Goal: Check status: Check status

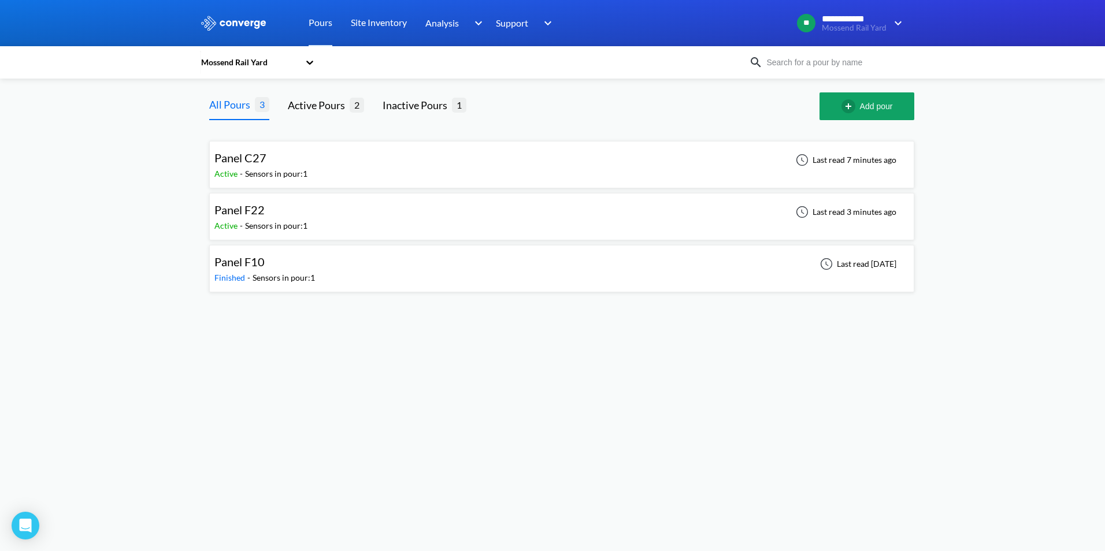
click at [292, 220] on div "Sensors in pour: 1" at bounding box center [276, 226] width 62 height 13
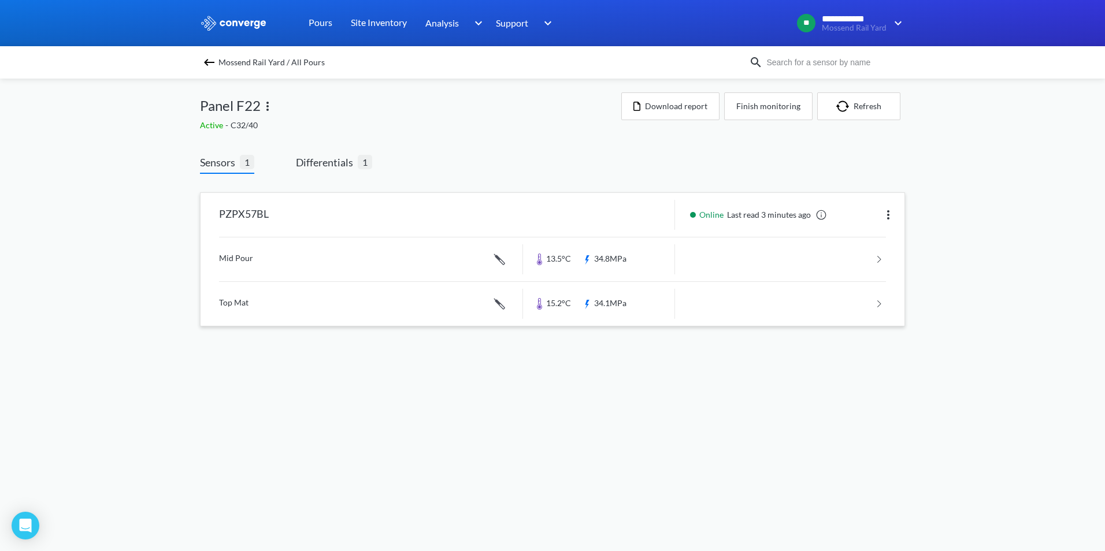
click at [419, 255] on link at bounding box center [552, 259] width 667 height 44
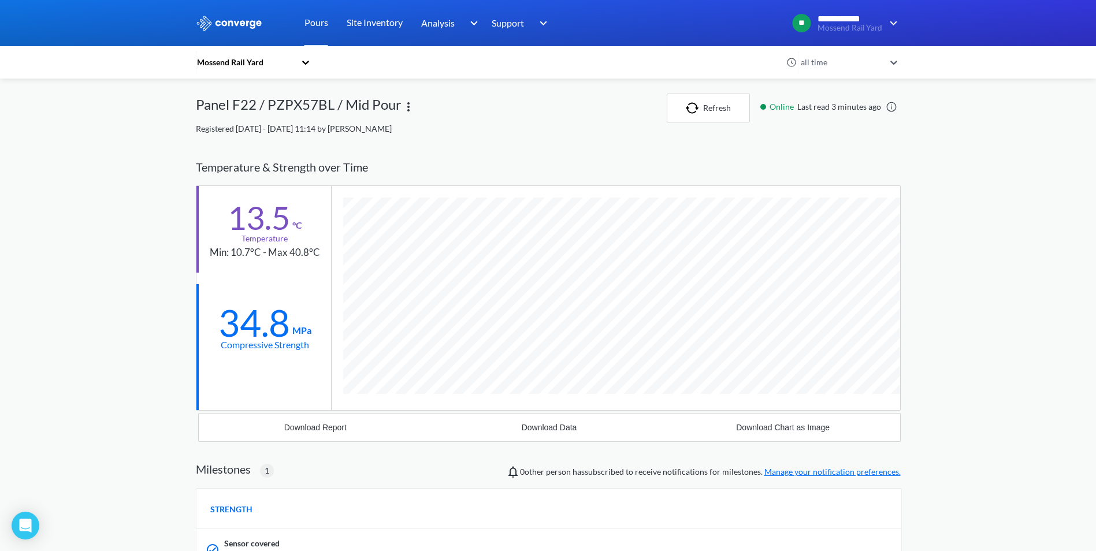
scroll to position [739, 705]
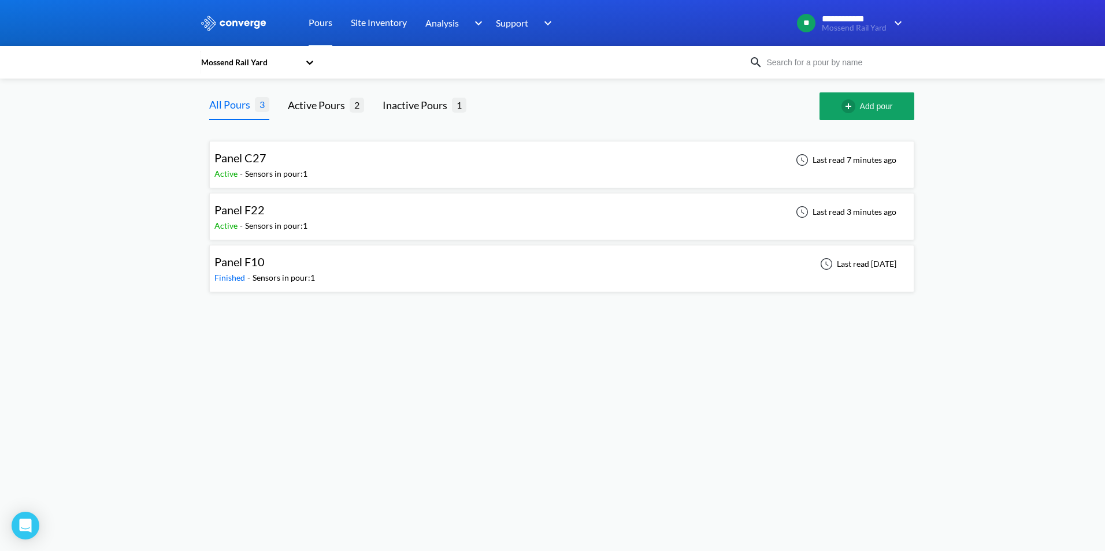
click at [320, 169] on div "Panel C27 Active - Sensors in pour: 1 Last read 7 minutes ago" at bounding box center [561, 164] width 695 height 37
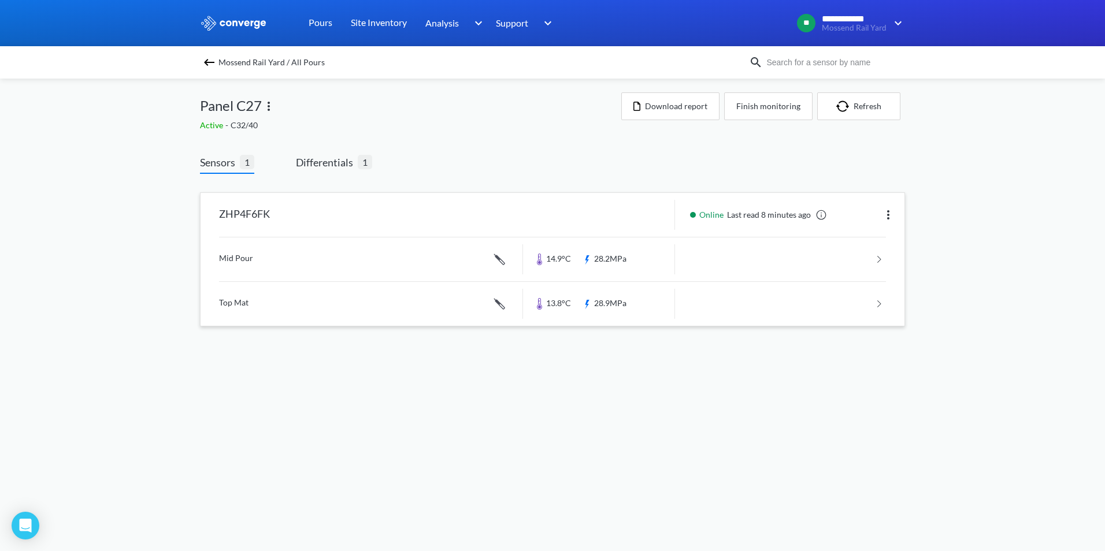
click at [348, 257] on link at bounding box center [552, 259] width 667 height 44
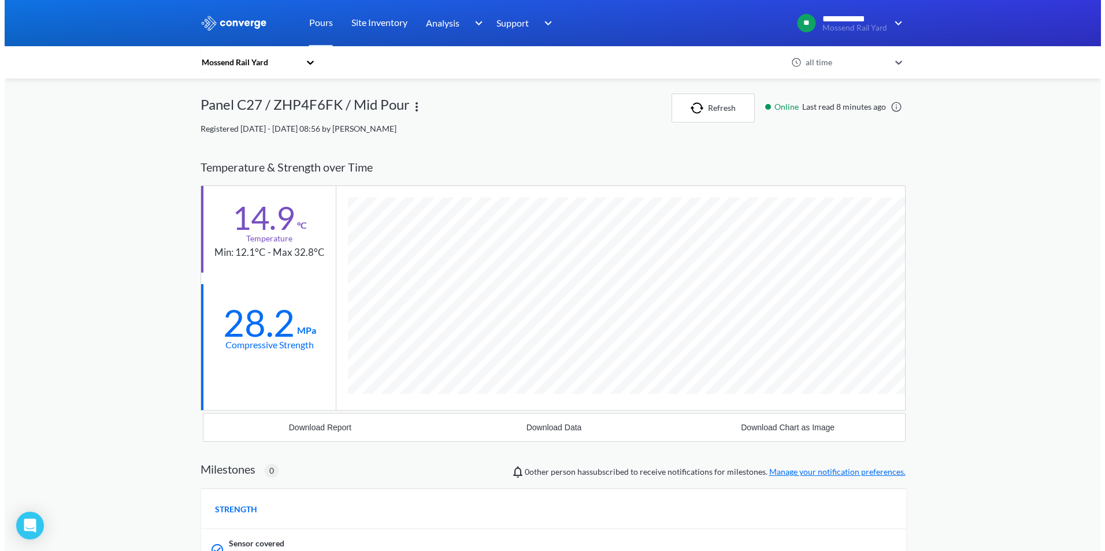
scroll to position [696, 705]
click at [1044, 203] on div "**********" at bounding box center [548, 399] width 1096 height 799
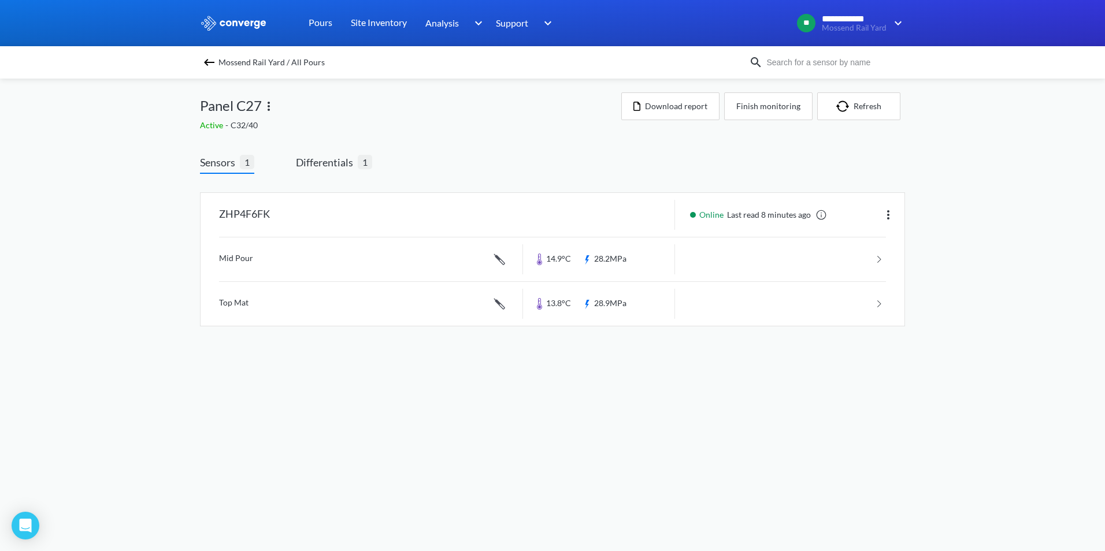
click at [218, 65] on span "Mossend Rail Yard / All Pours" at bounding box center [271, 62] width 106 height 16
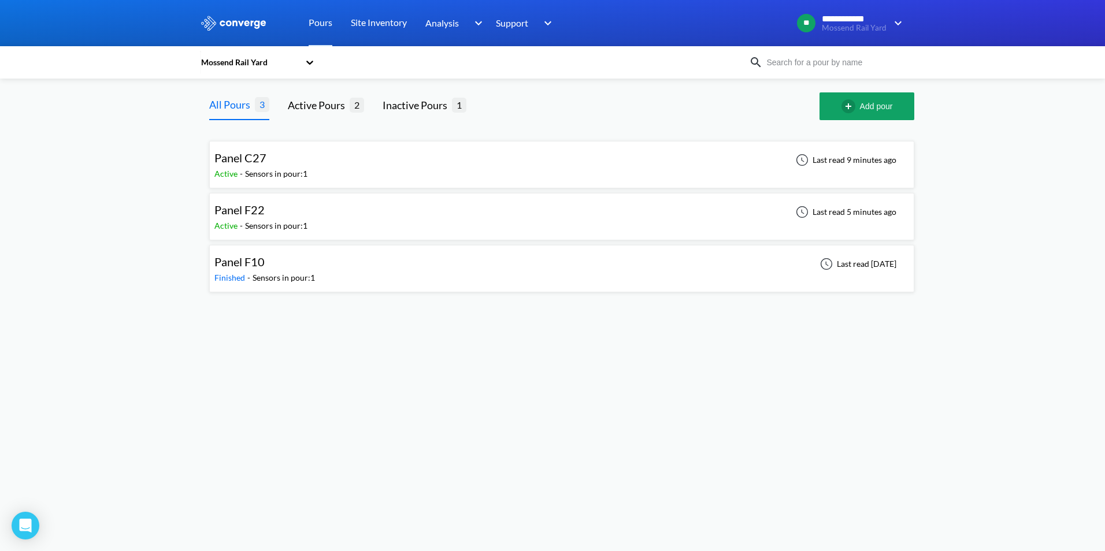
click at [430, 236] on div "Panel F22 Active - Sensors in pour: 1 Last read 5 minutes ago" at bounding box center [561, 216] width 705 height 47
